Goal: Contribute content: Add original content to the website for others to see

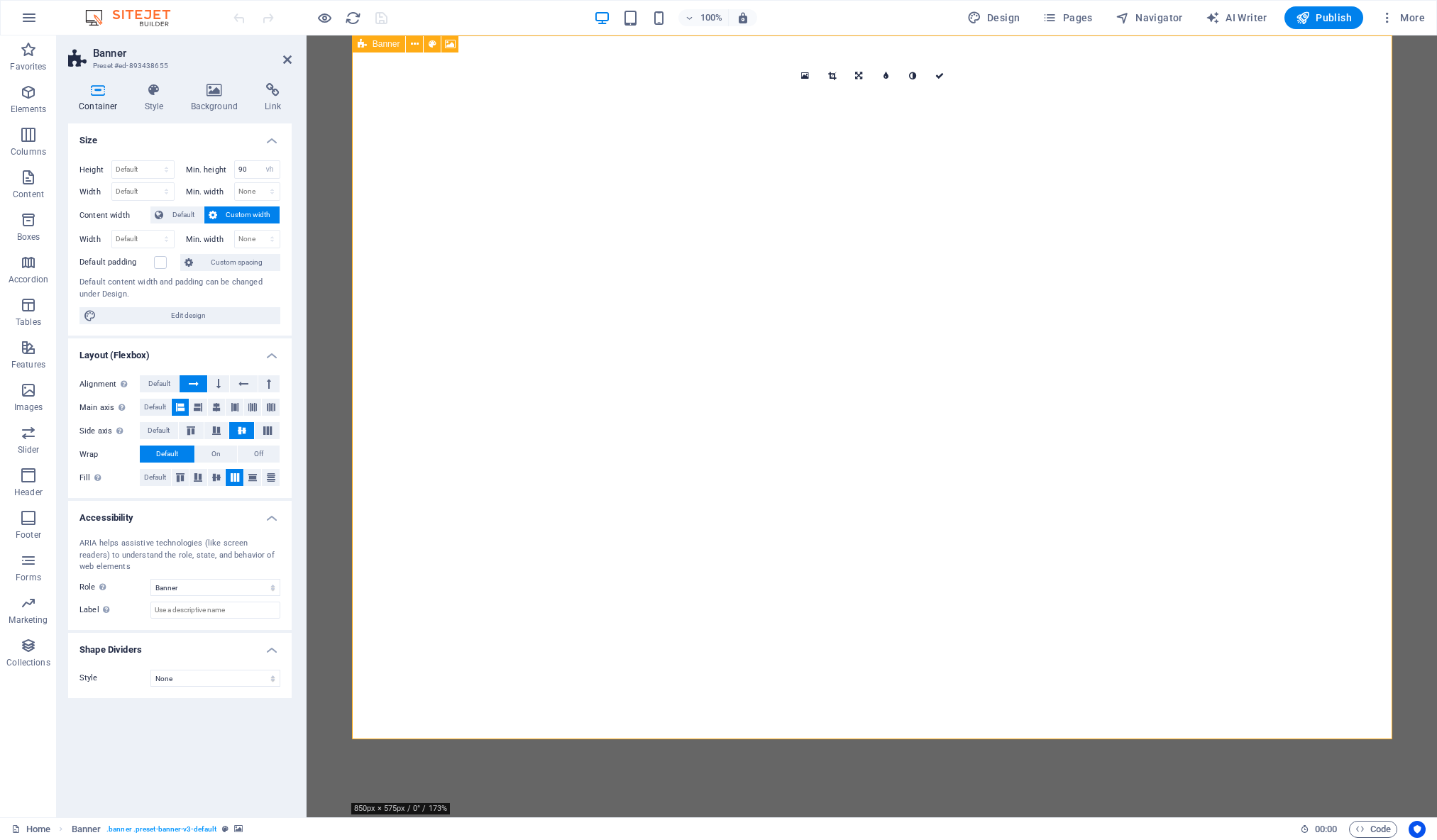
select select "vh"
select select "banner"
select select "ms"
select select "s"
select select "progressive"
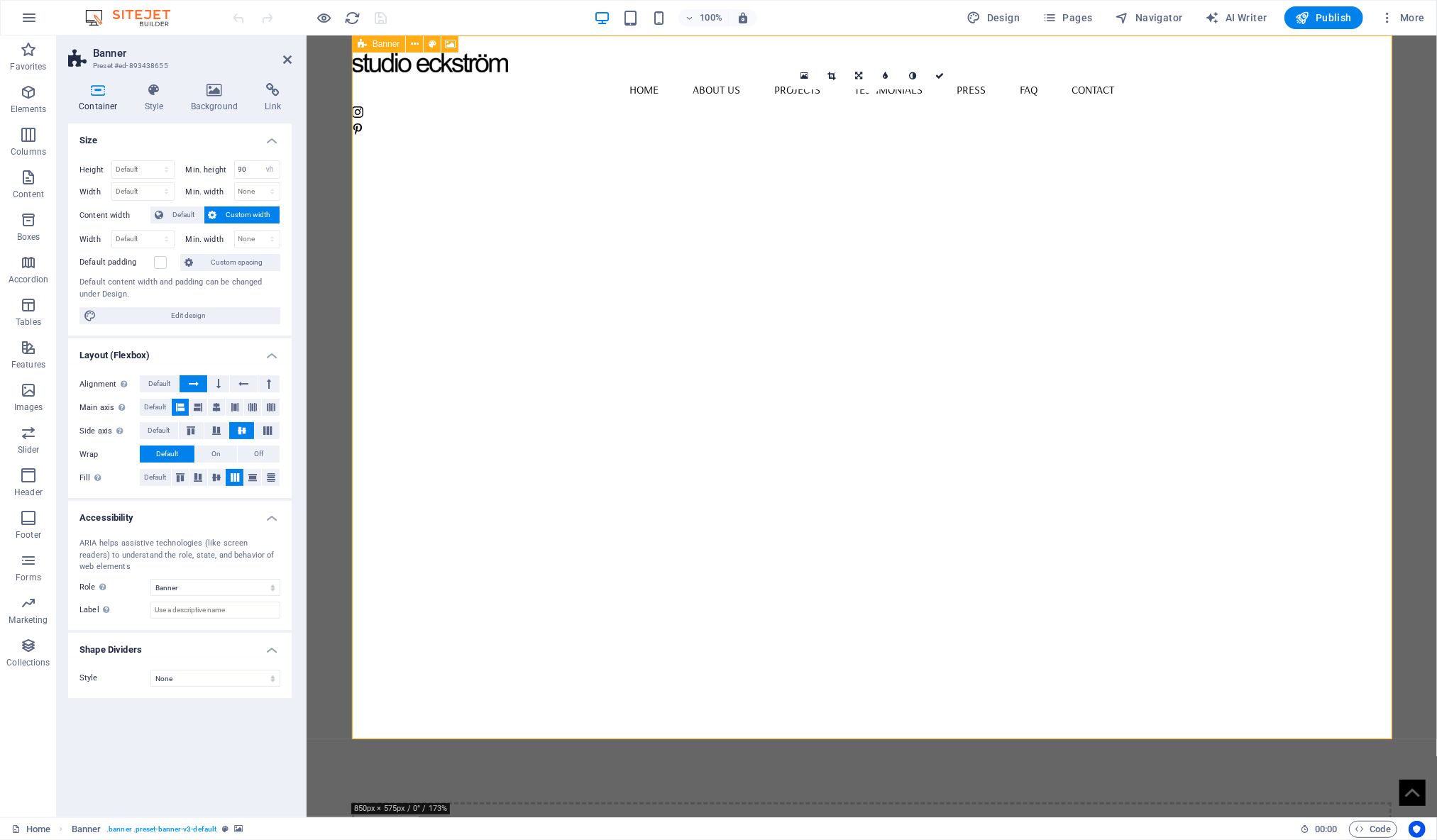
click at [227, 83] on icon at bounding box center [214, 90] width 69 height 14
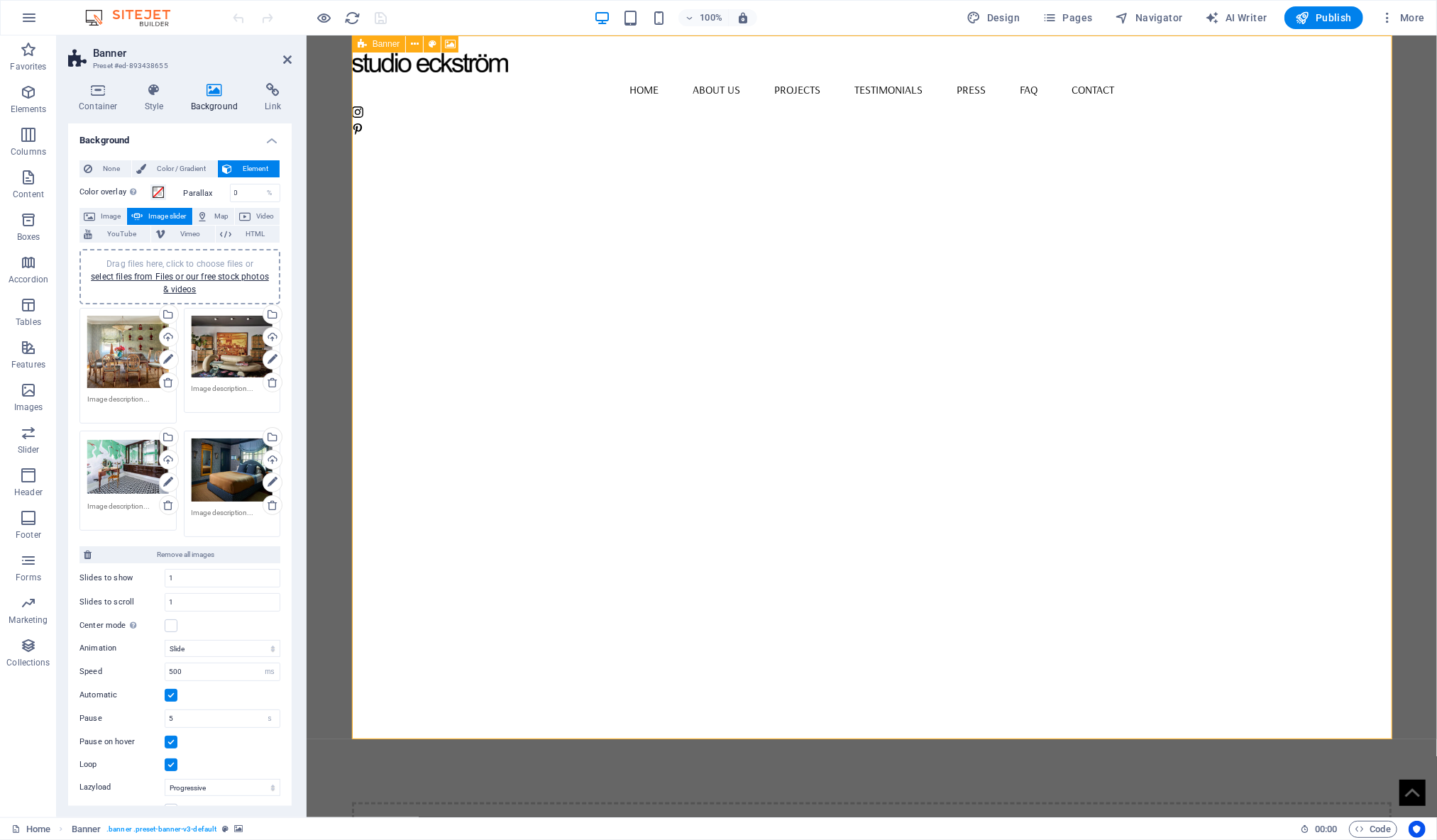
click at [142, 347] on div "Drag files here, click to choose files or select files from Files or our free s…" at bounding box center [128, 352] width 81 height 72
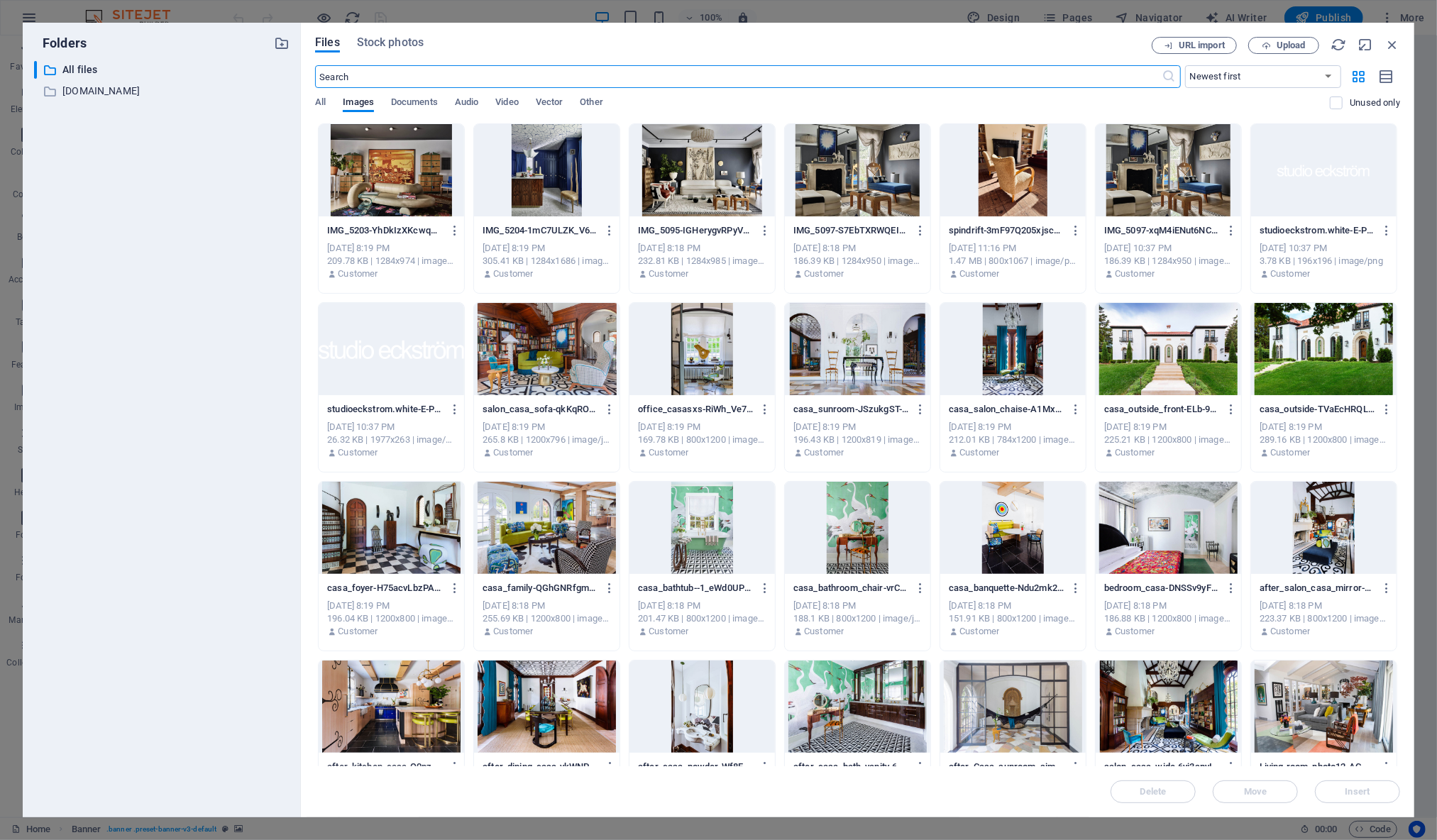
click at [142, 347] on div "​ All files All files ​ [DOMAIN_NAME] [DOMAIN_NAME]" at bounding box center [161, 433] width 255 height 745
click at [1293, 47] on span "Upload" at bounding box center [1291, 45] width 29 height 8
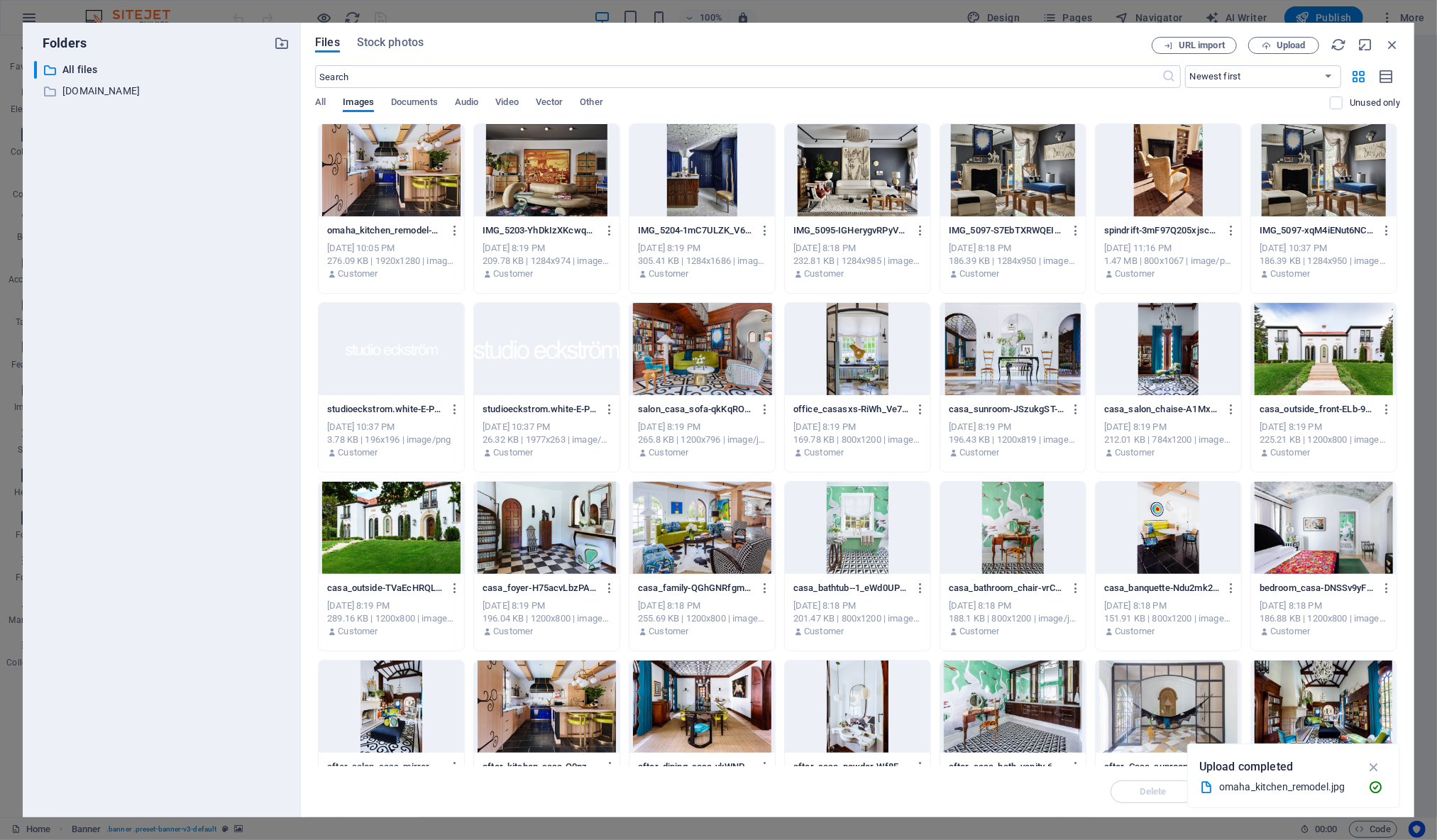
click at [384, 166] on div at bounding box center [391, 170] width 145 height 92
click at [384, 166] on div "1" at bounding box center [391, 170] width 145 height 92
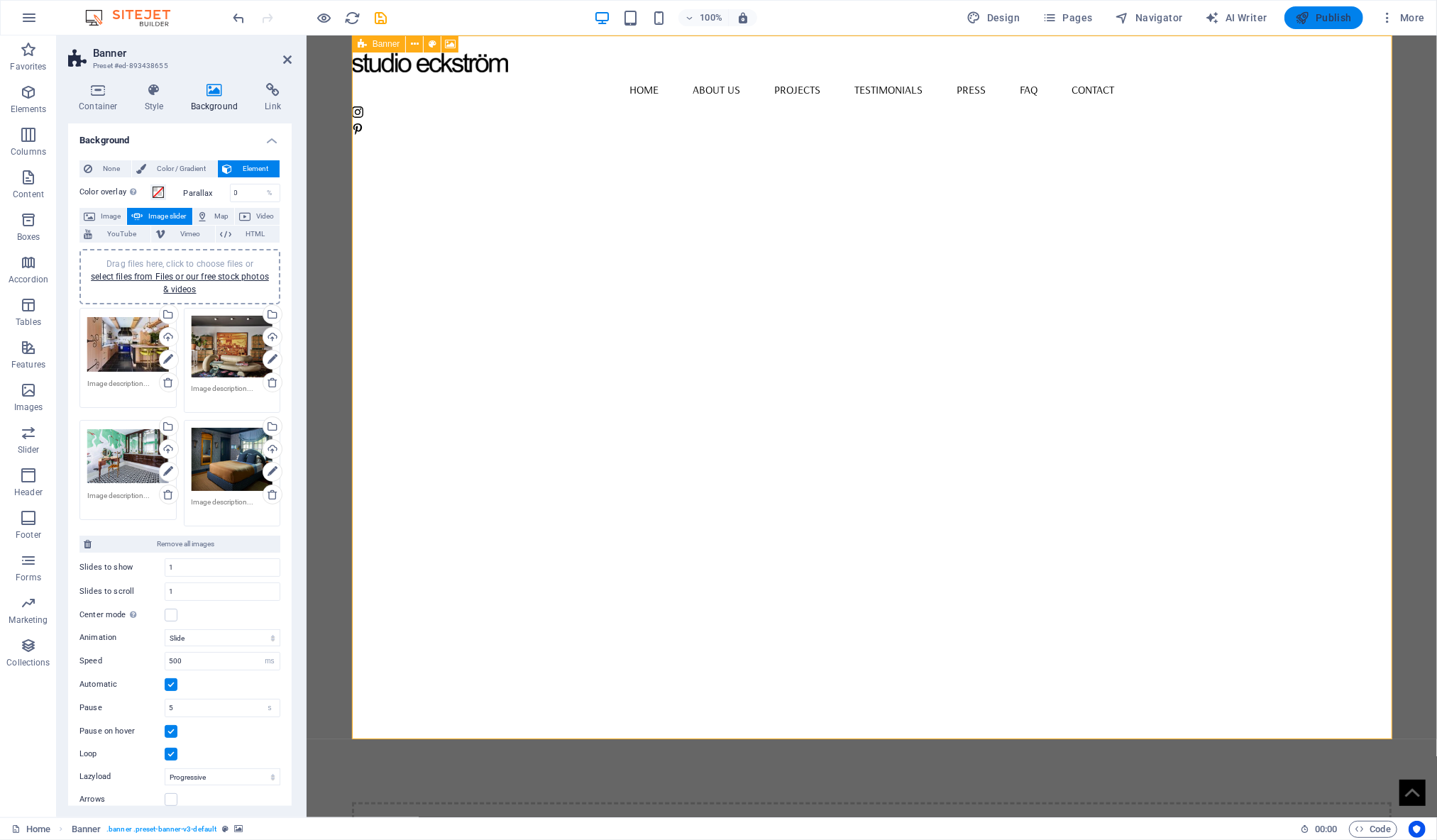
click at [1322, 12] on span "Publish" at bounding box center [1324, 17] width 56 height 14
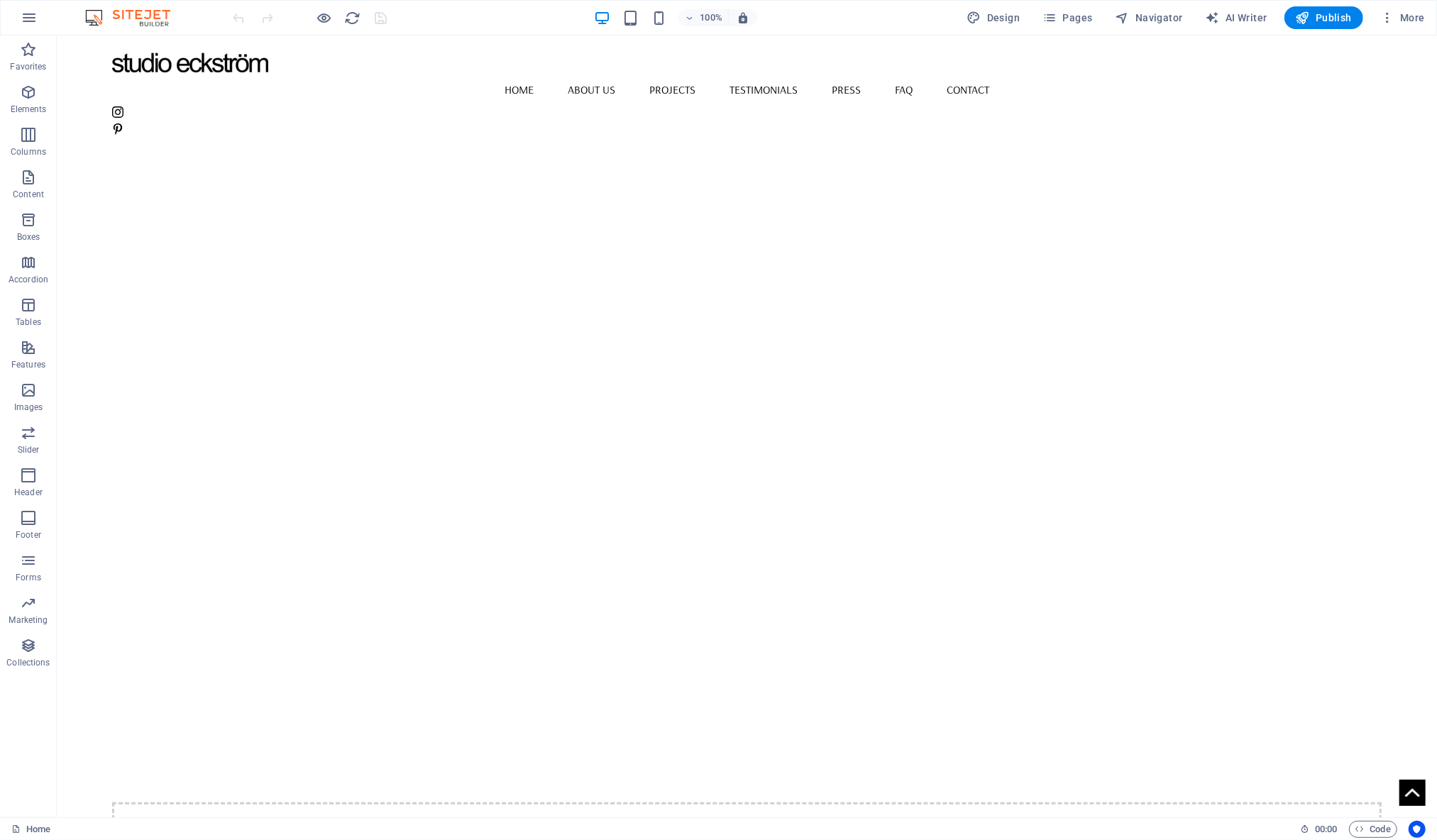
select select "vh"
select select "banner"
select select "ms"
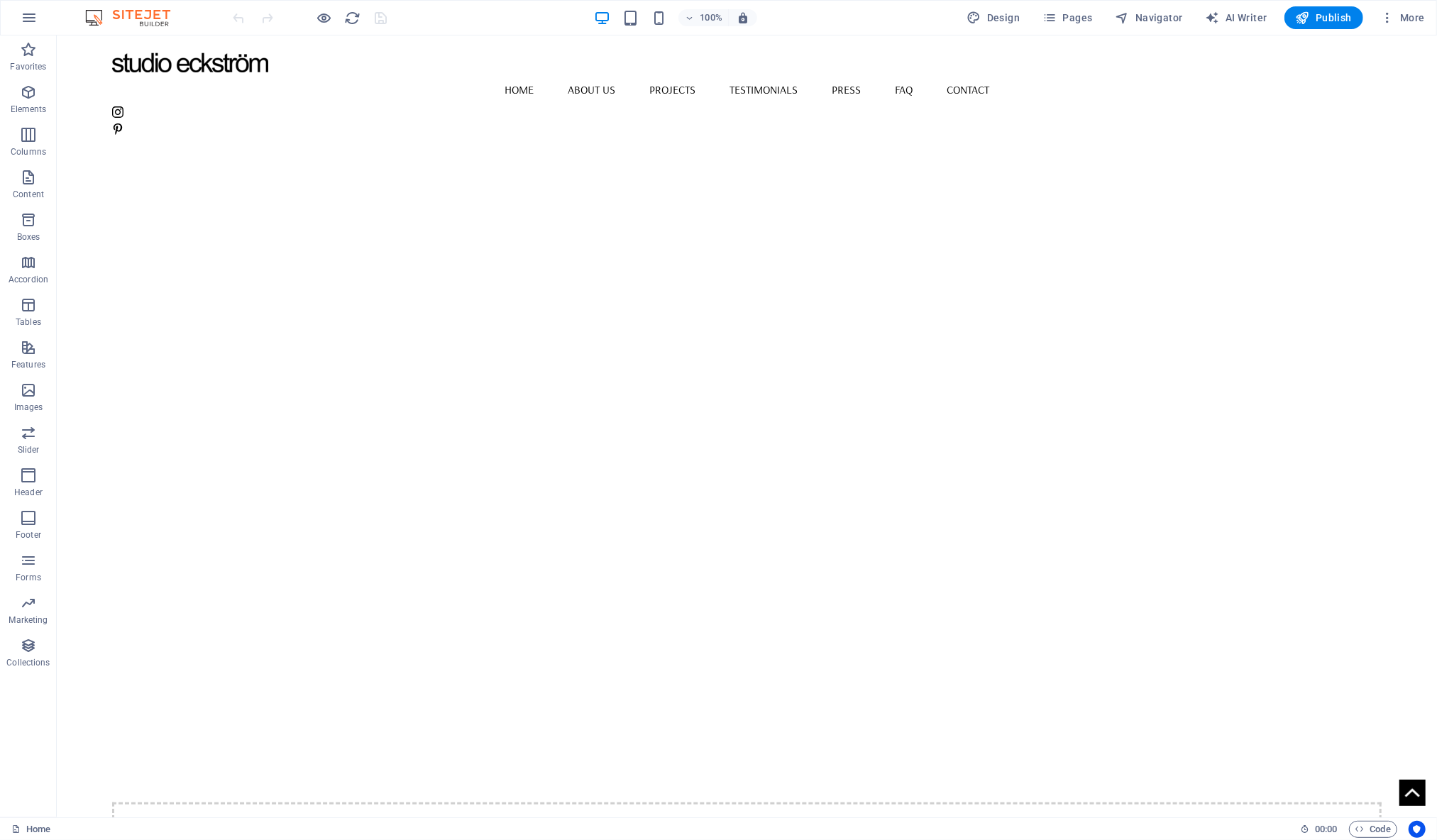
select select "s"
select select "progressive"
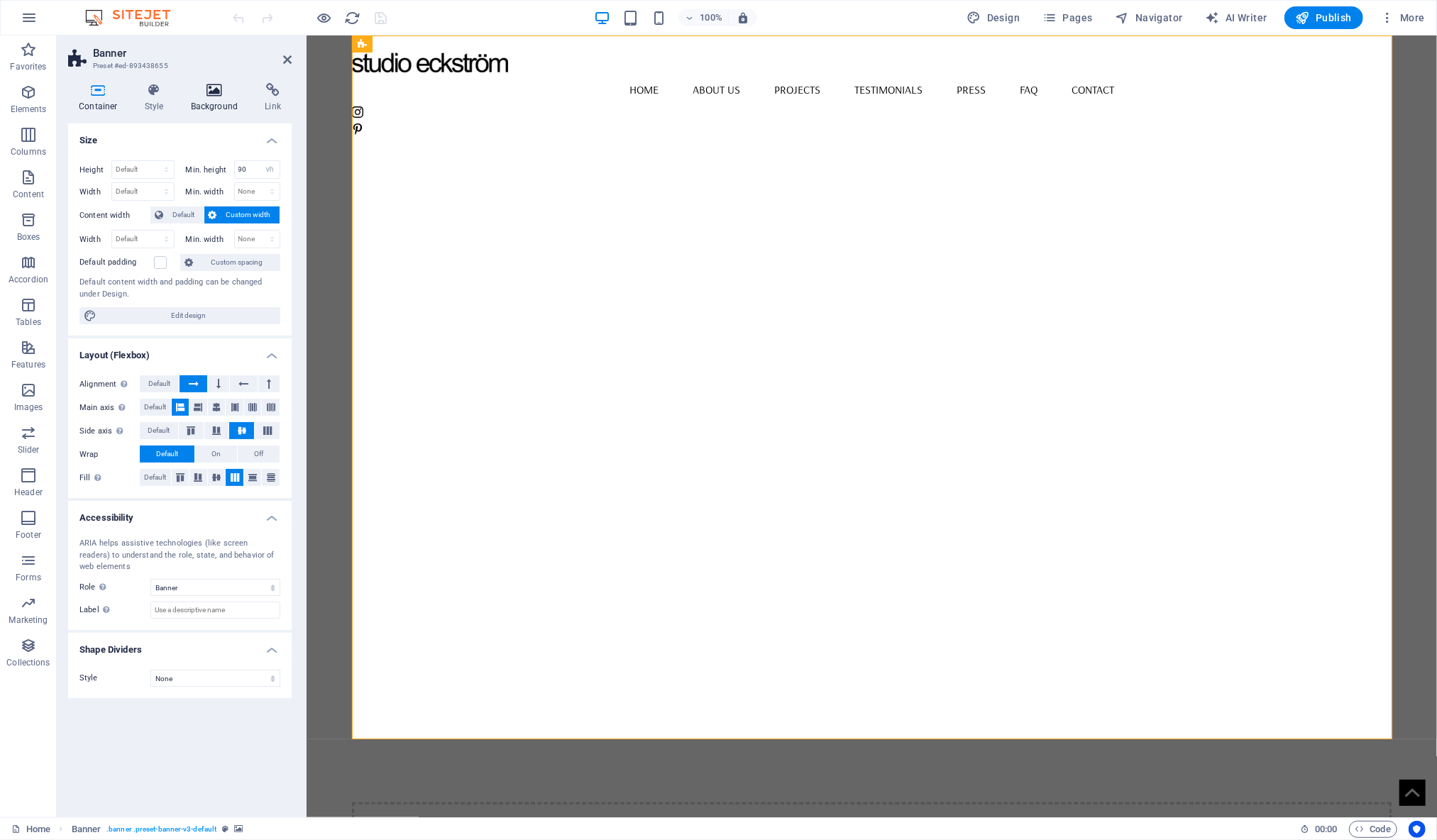
click at [211, 102] on h4 "Background" at bounding box center [217, 98] width 75 height 30
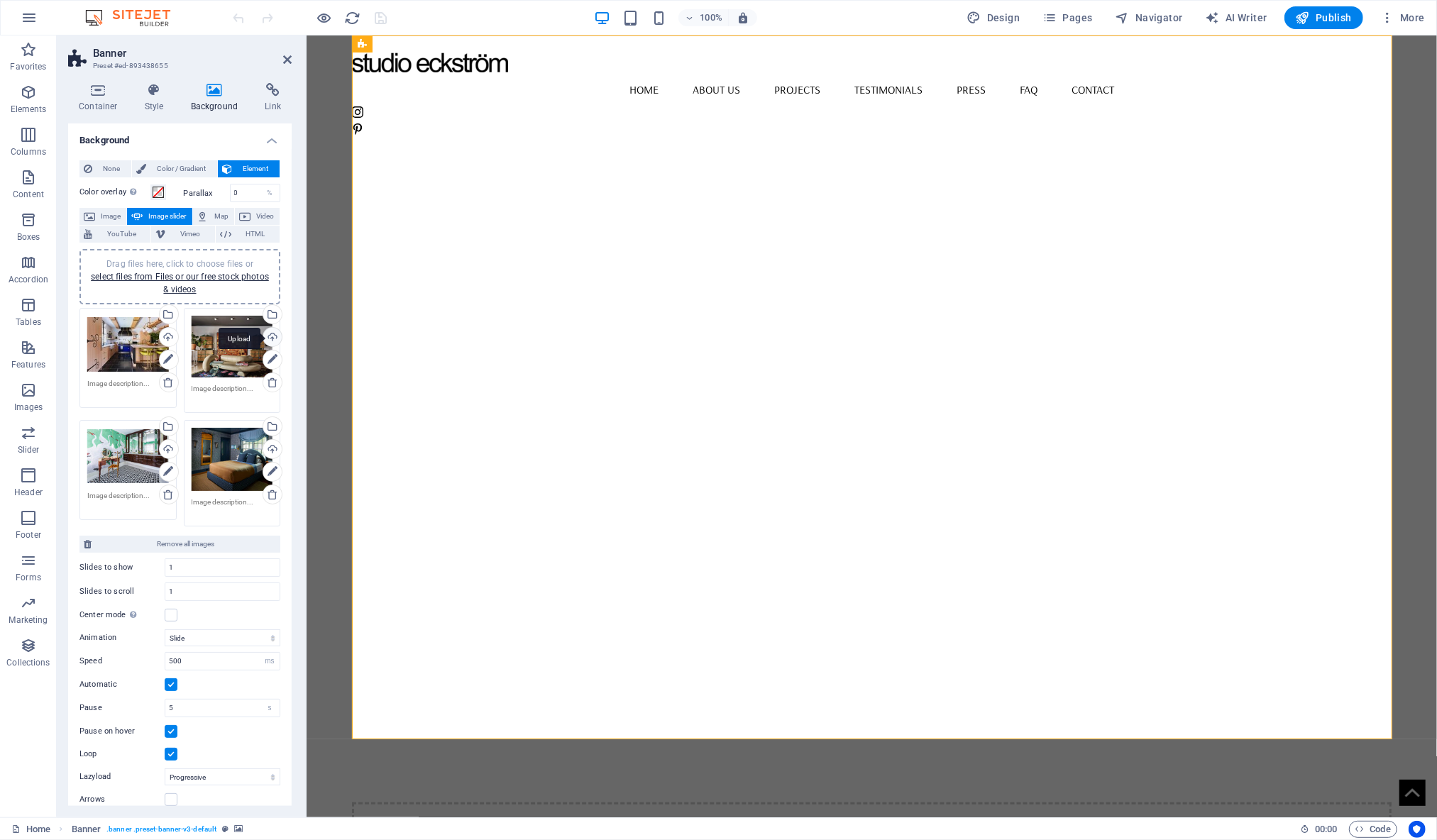
click at [271, 336] on div "Upload" at bounding box center [271, 338] width 21 height 21
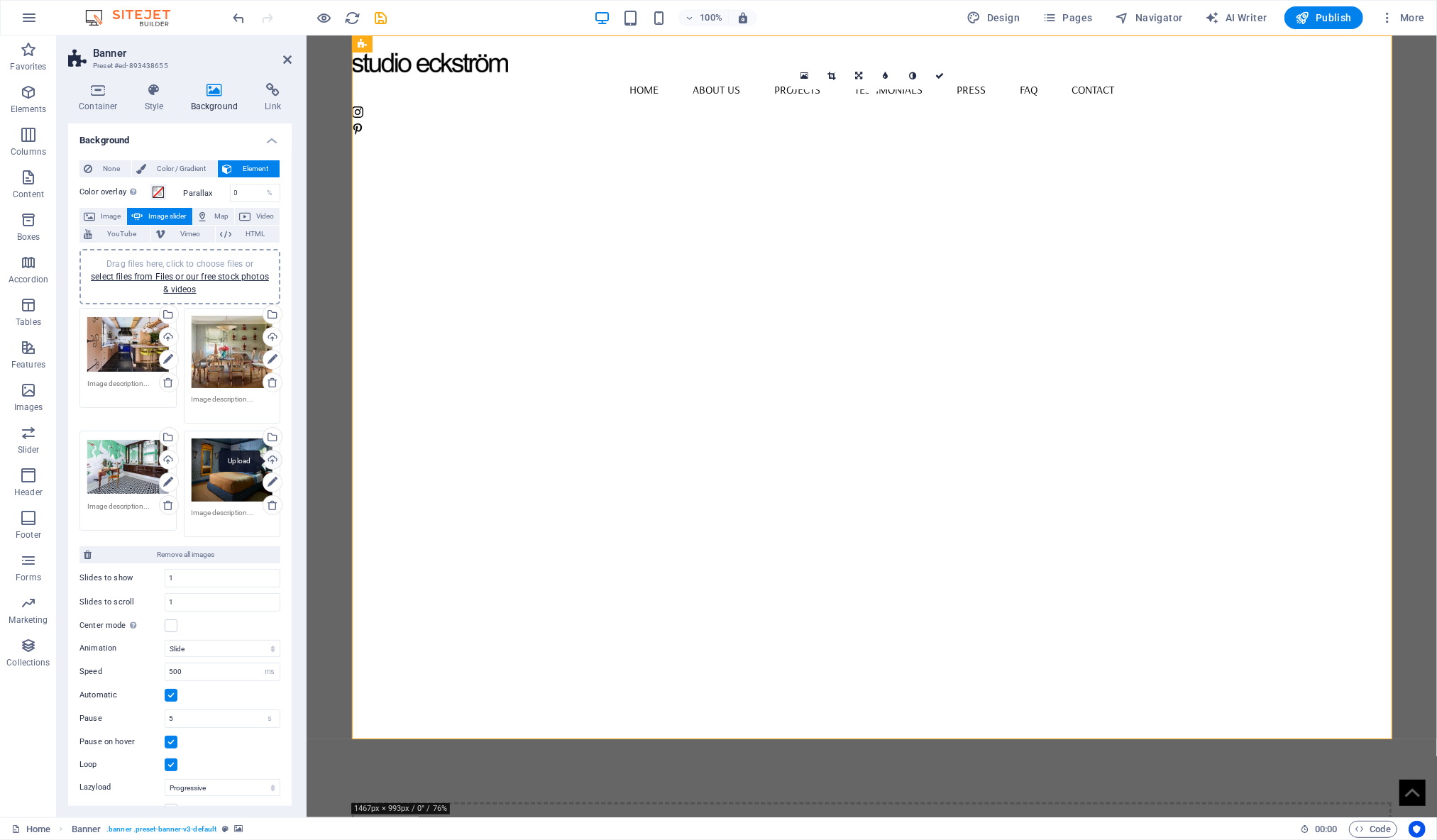
click at [271, 464] on div "Upload" at bounding box center [271, 461] width 21 height 21
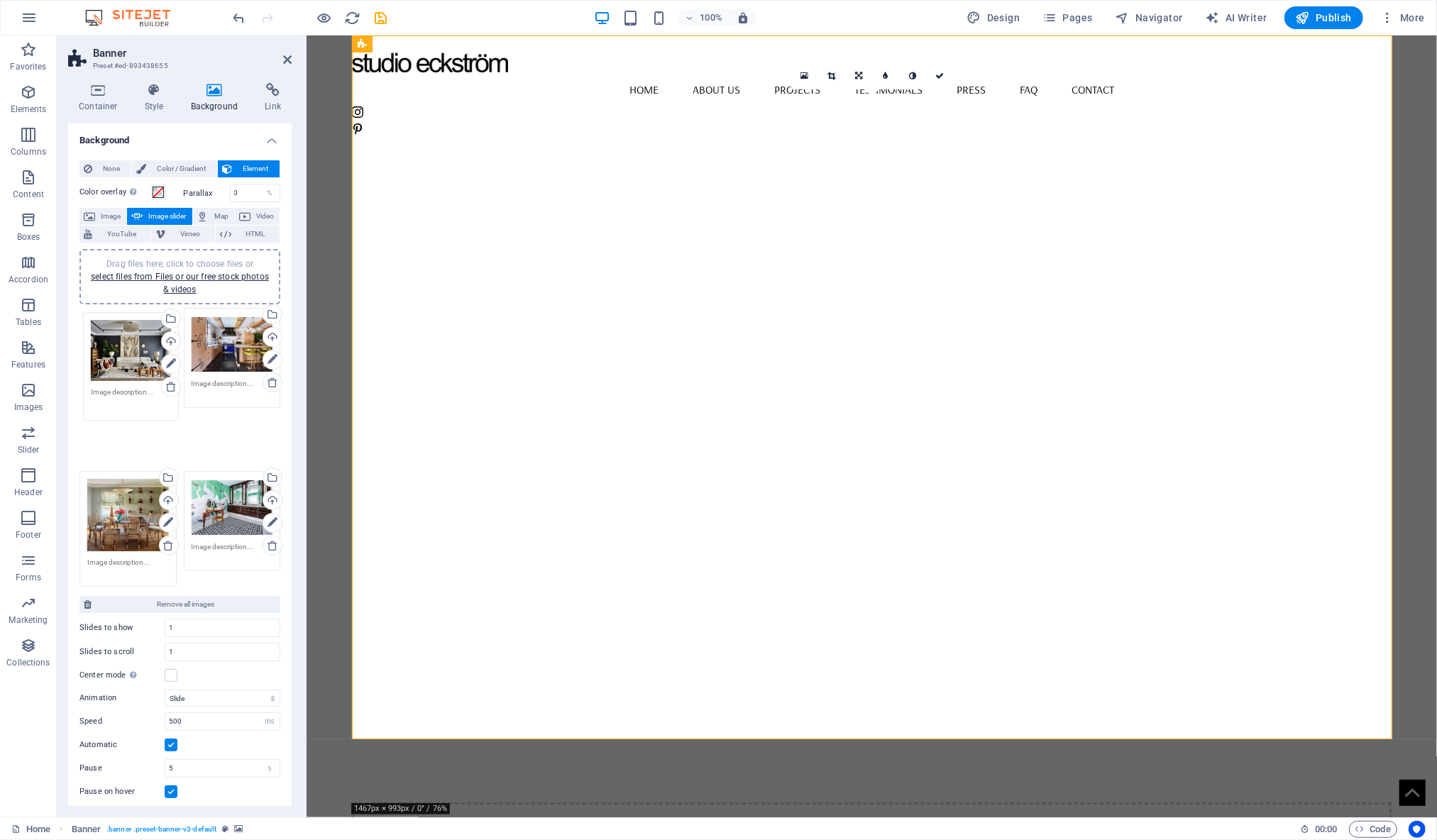
drag, startPoint x: 211, startPoint y: 455, endPoint x: 112, endPoint y: 338, distance: 153.3
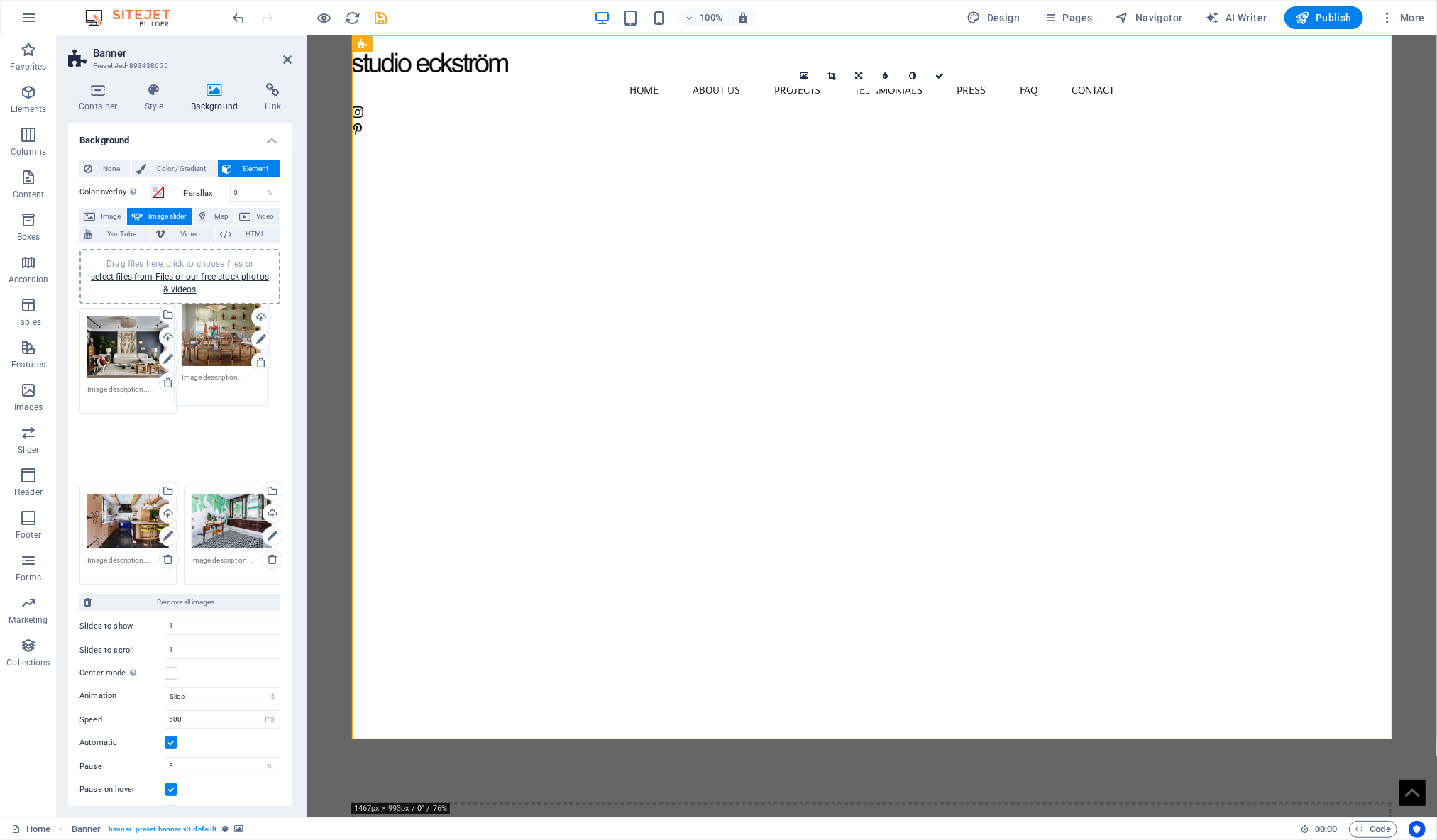
drag, startPoint x: 109, startPoint y: 490, endPoint x: 203, endPoint y: 359, distance: 161.2
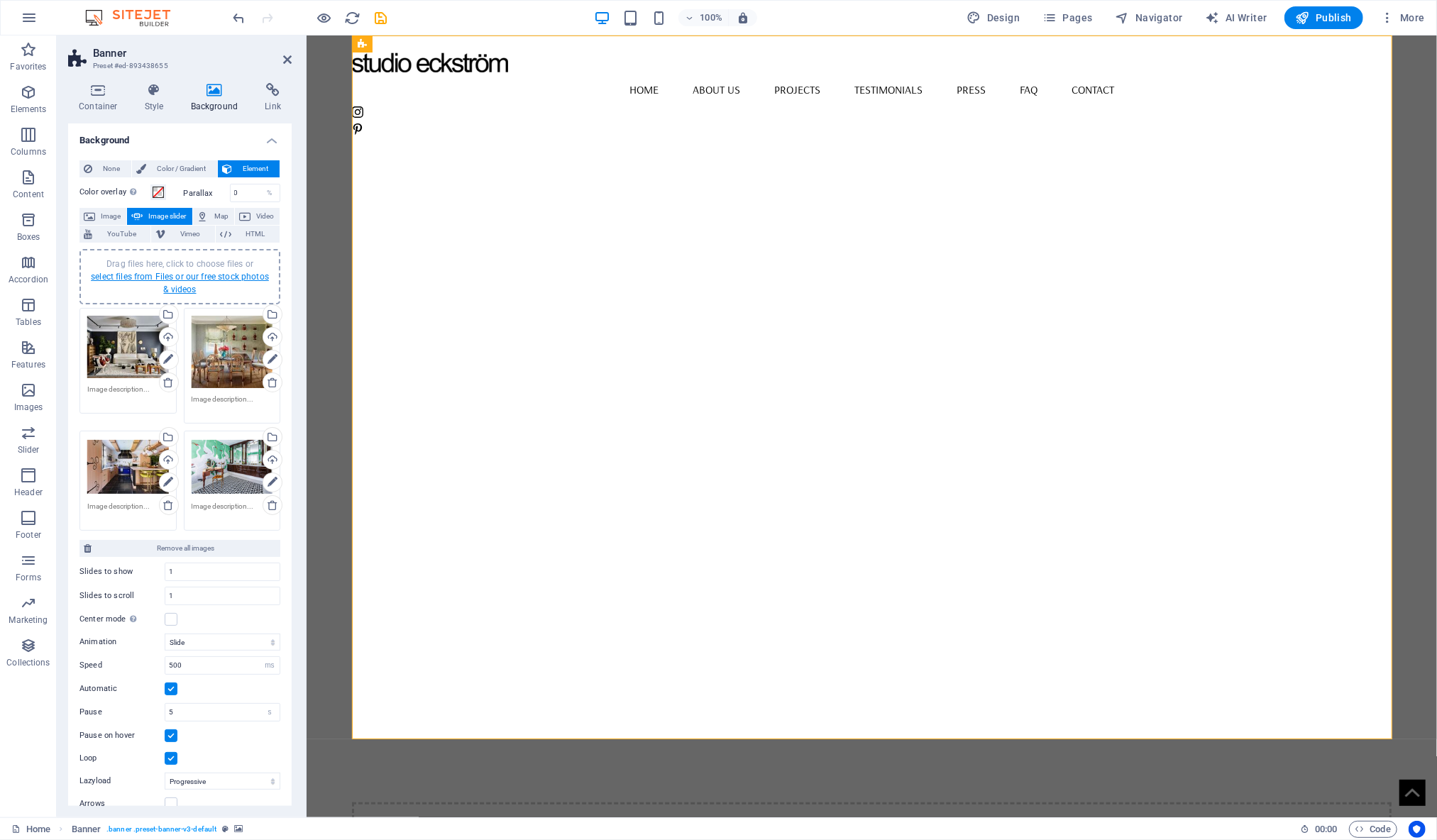
click at [182, 278] on link "select files from Files or our free stock photos & videos" at bounding box center [180, 283] width 178 height 23
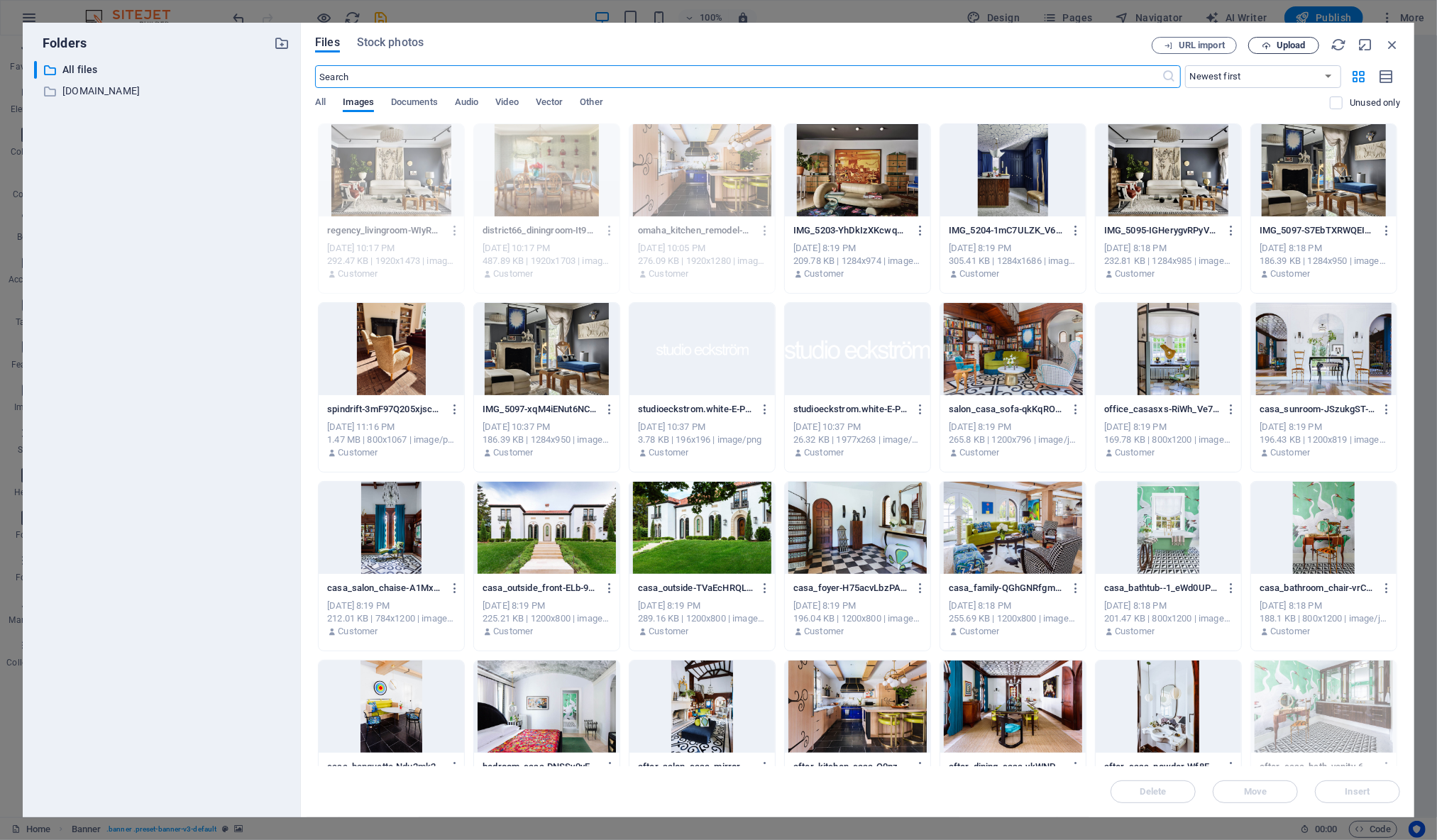
click at [1287, 44] on span "Upload" at bounding box center [1291, 45] width 29 height 8
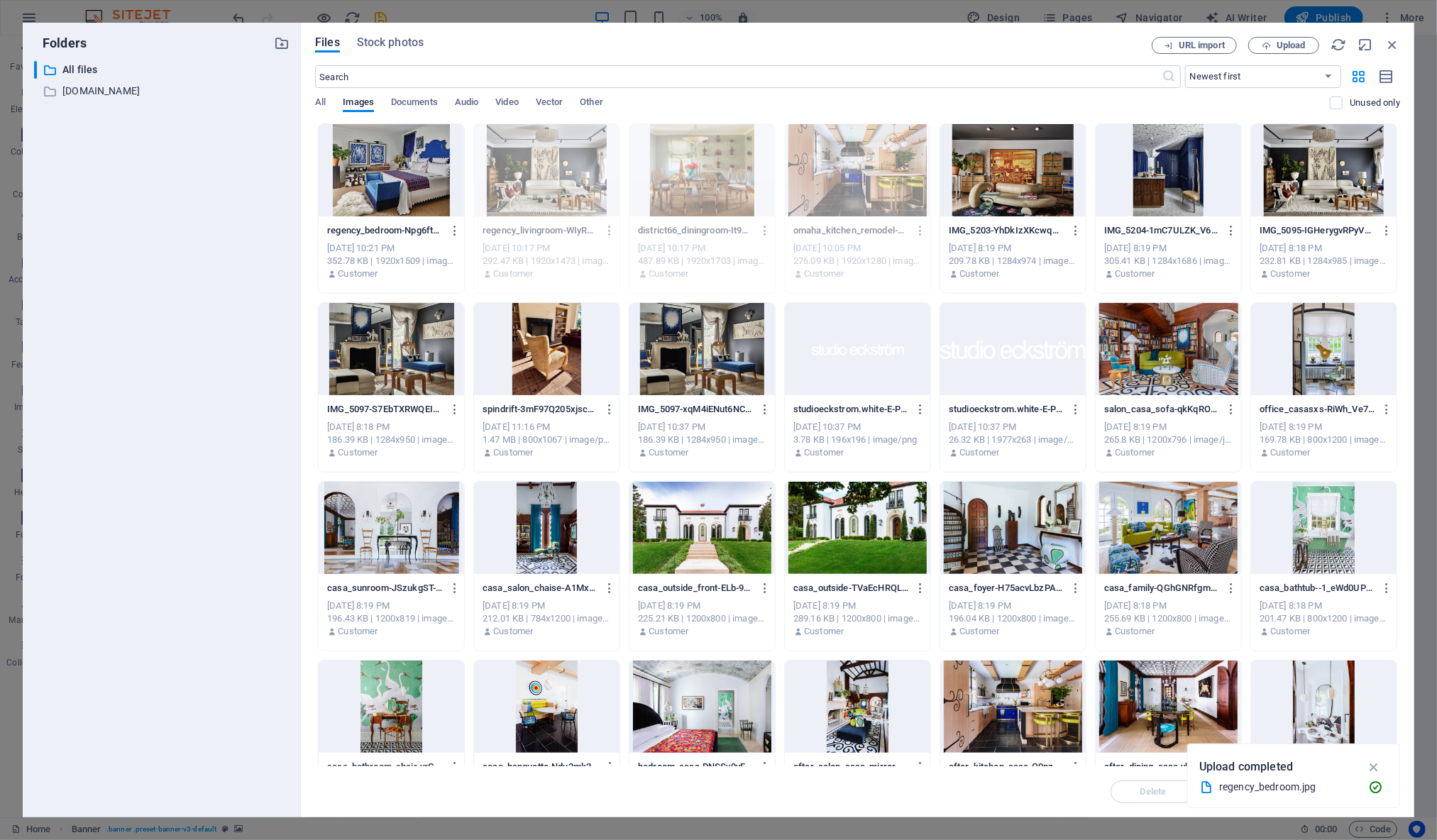
click at [400, 154] on div at bounding box center [391, 170] width 145 height 92
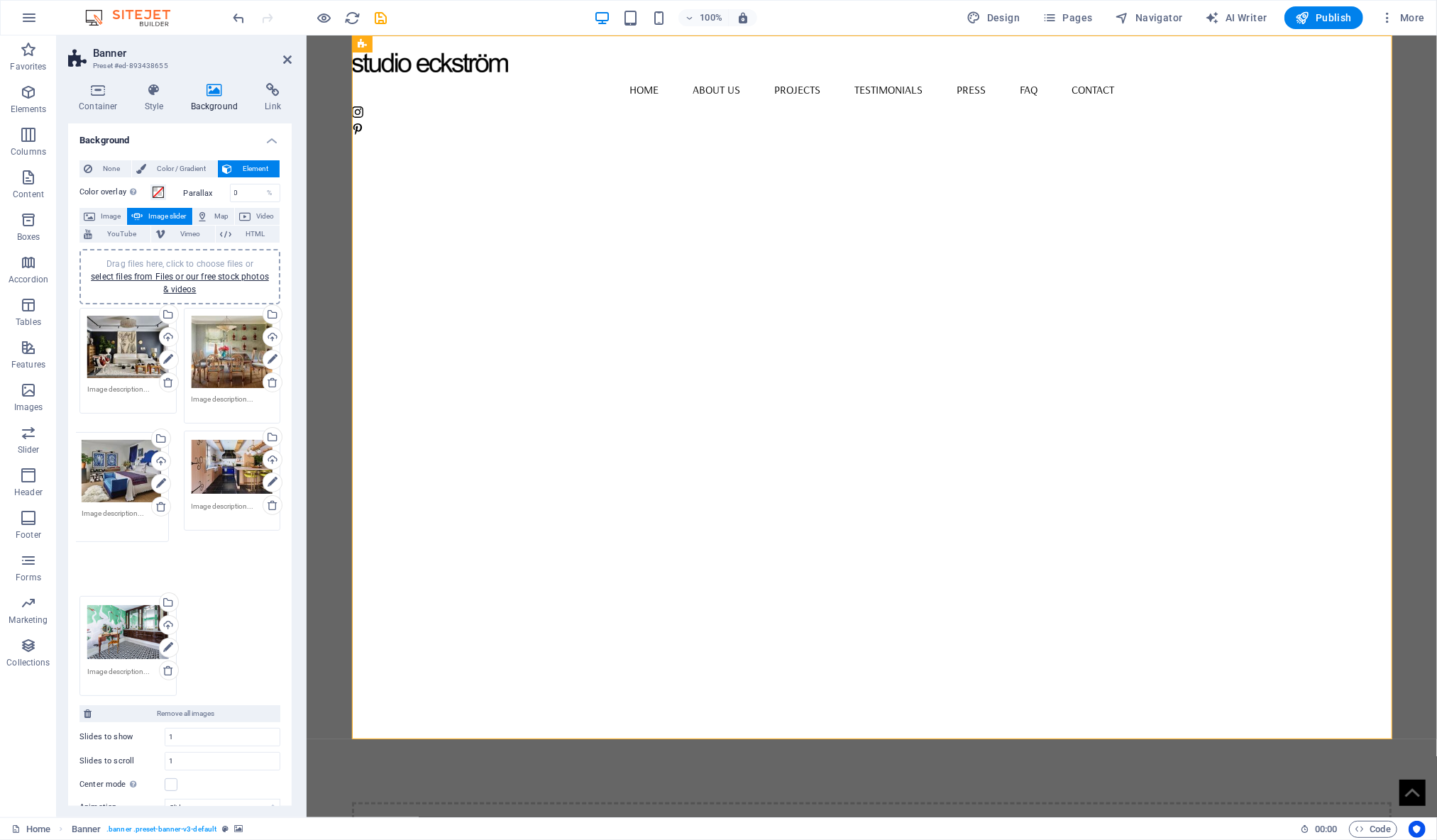
drag, startPoint x: 124, startPoint y: 593, endPoint x: 118, endPoint y: 481, distance: 112.2
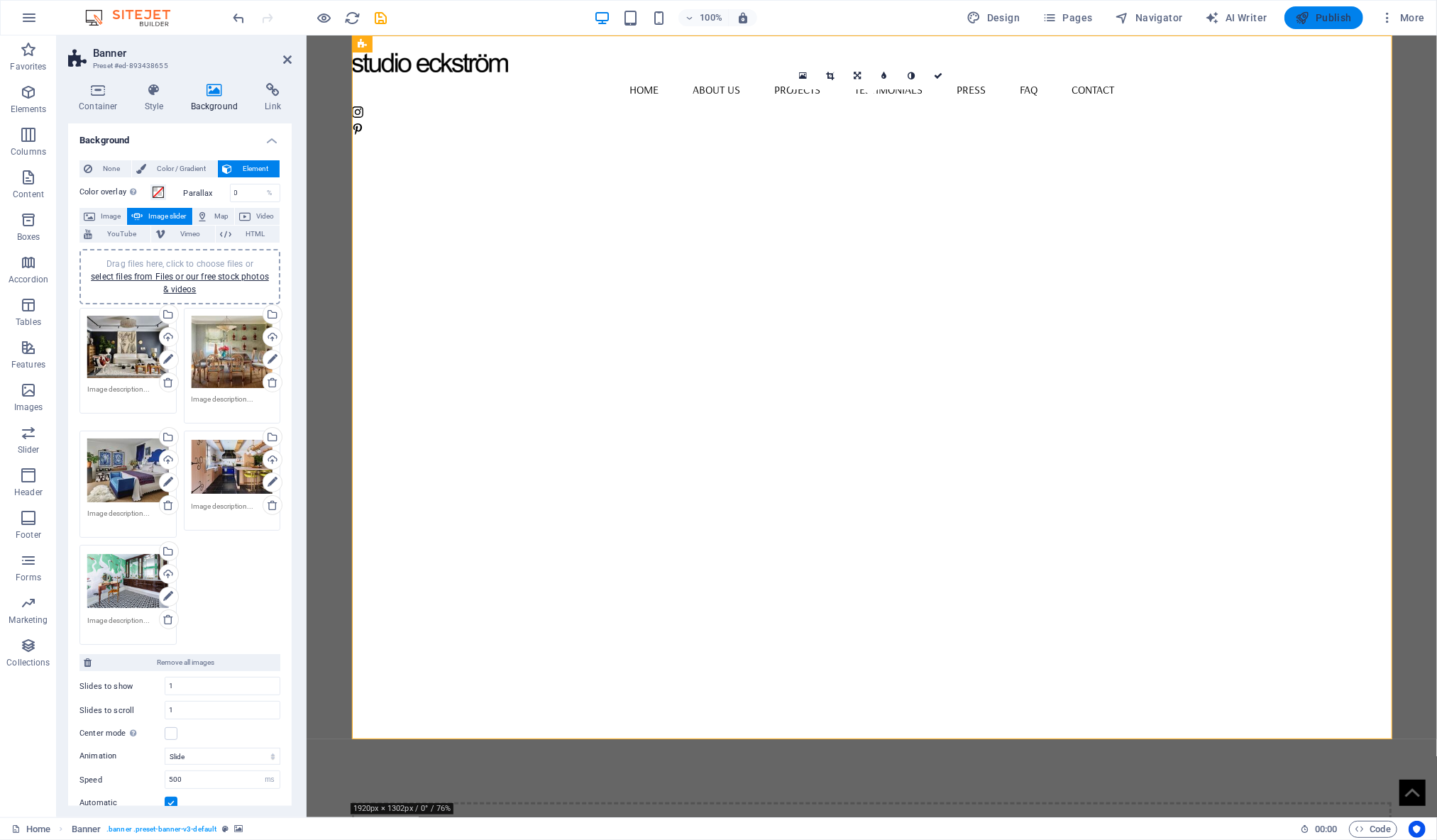
click at [1310, 12] on icon "button" at bounding box center [1303, 17] width 14 height 14
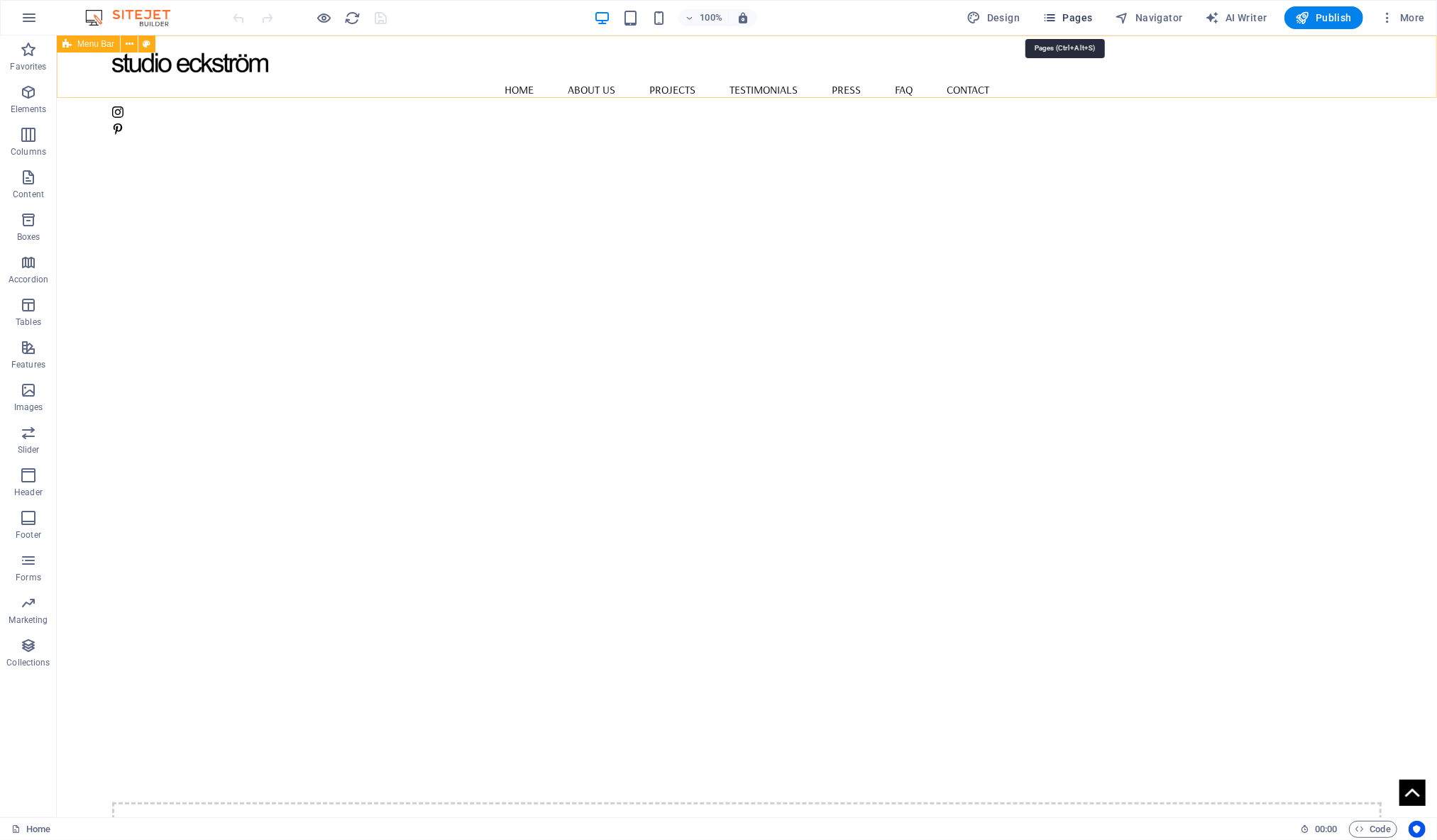
click at [1070, 20] on span "Pages" at bounding box center [1067, 17] width 50 height 14
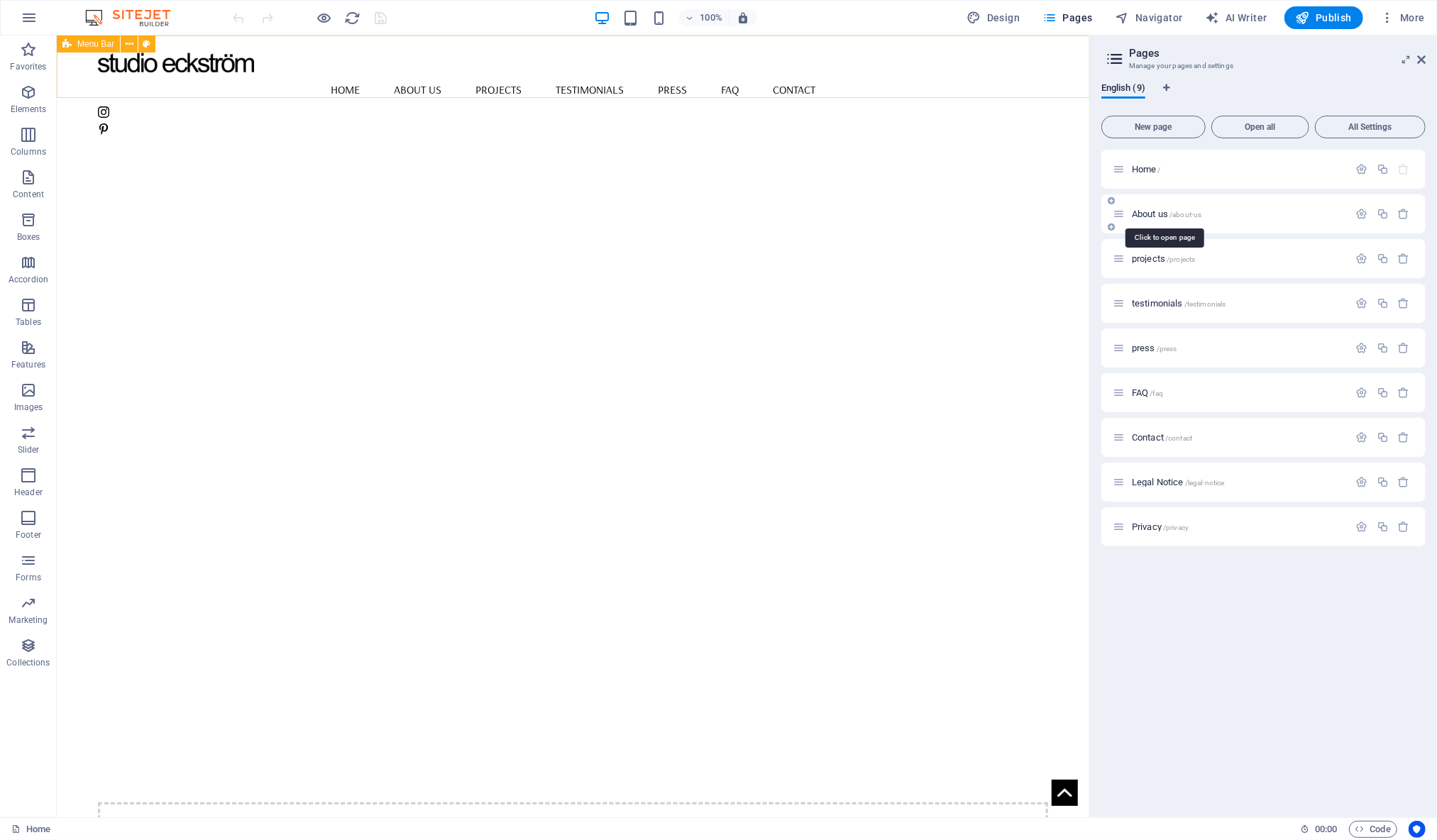
click at [1156, 212] on span "About us /about-us" at bounding box center [1166, 214] width 69 height 11
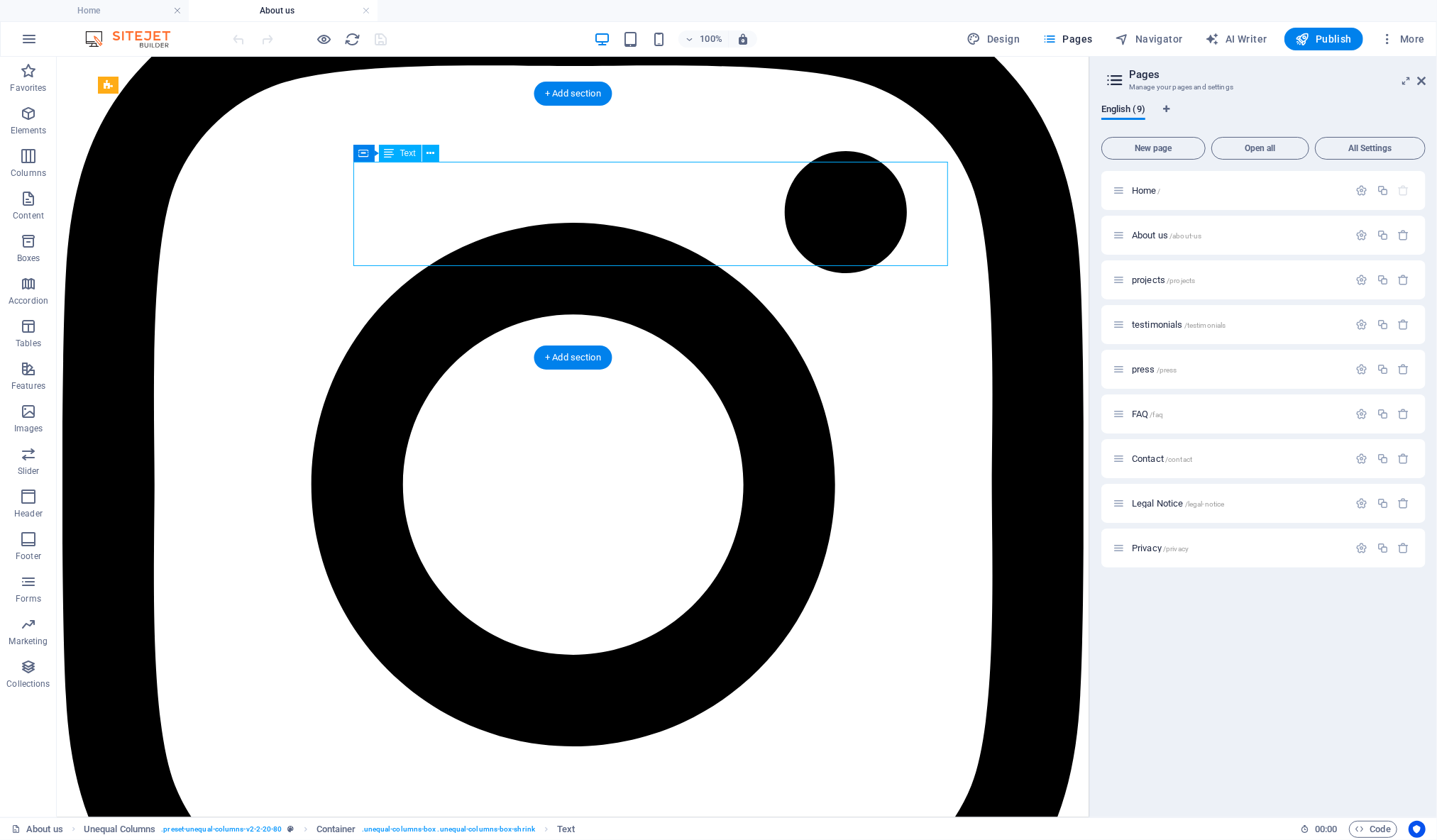
scroll to position [240, 0]
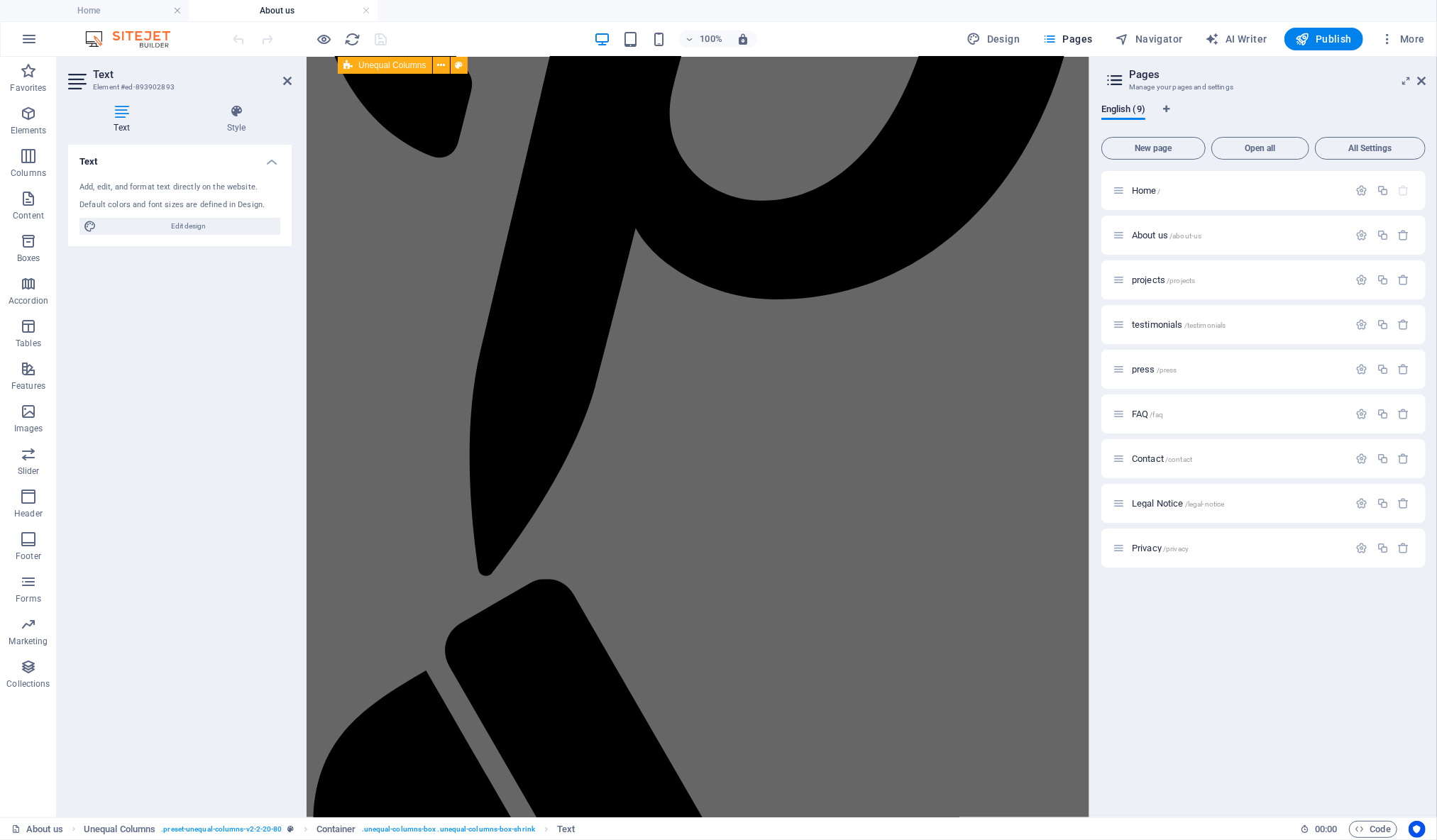
scroll to position [1407, 0]
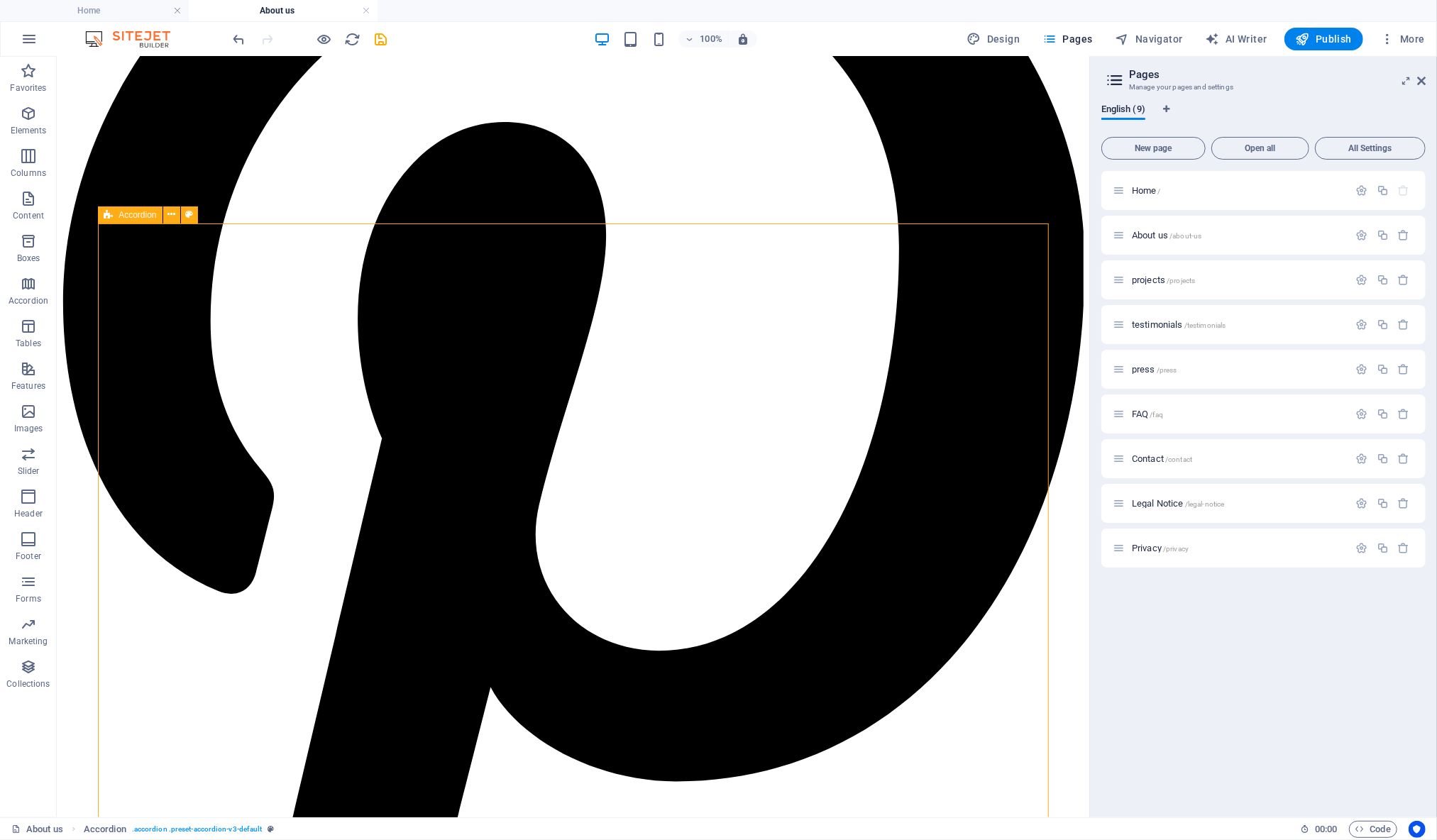
scroll to position [1487, 0]
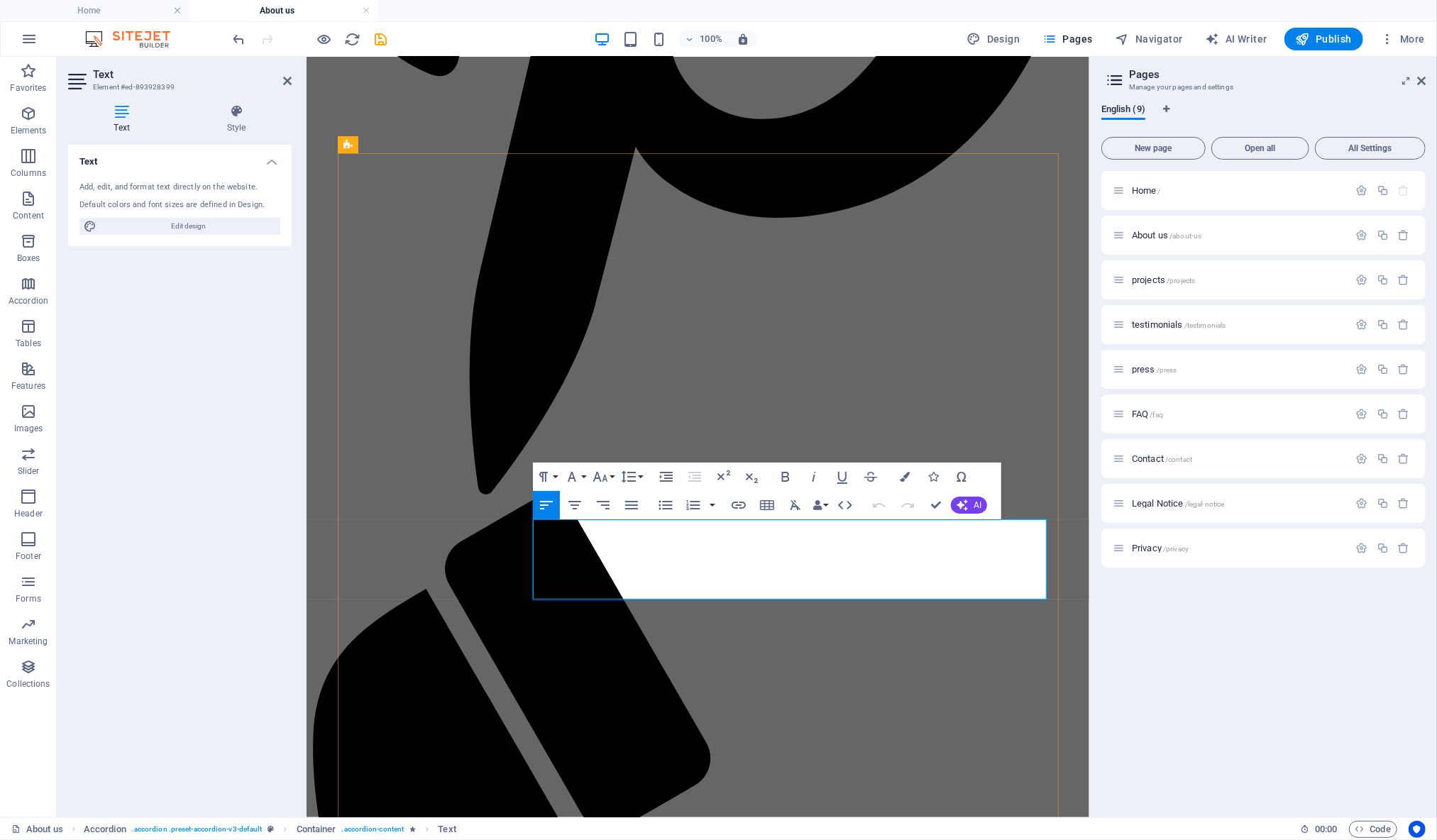
click at [1332, 40] on span "Publish" at bounding box center [1324, 38] width 56 height 14
